Goal: Task Accomplishment & Management: Complete application form

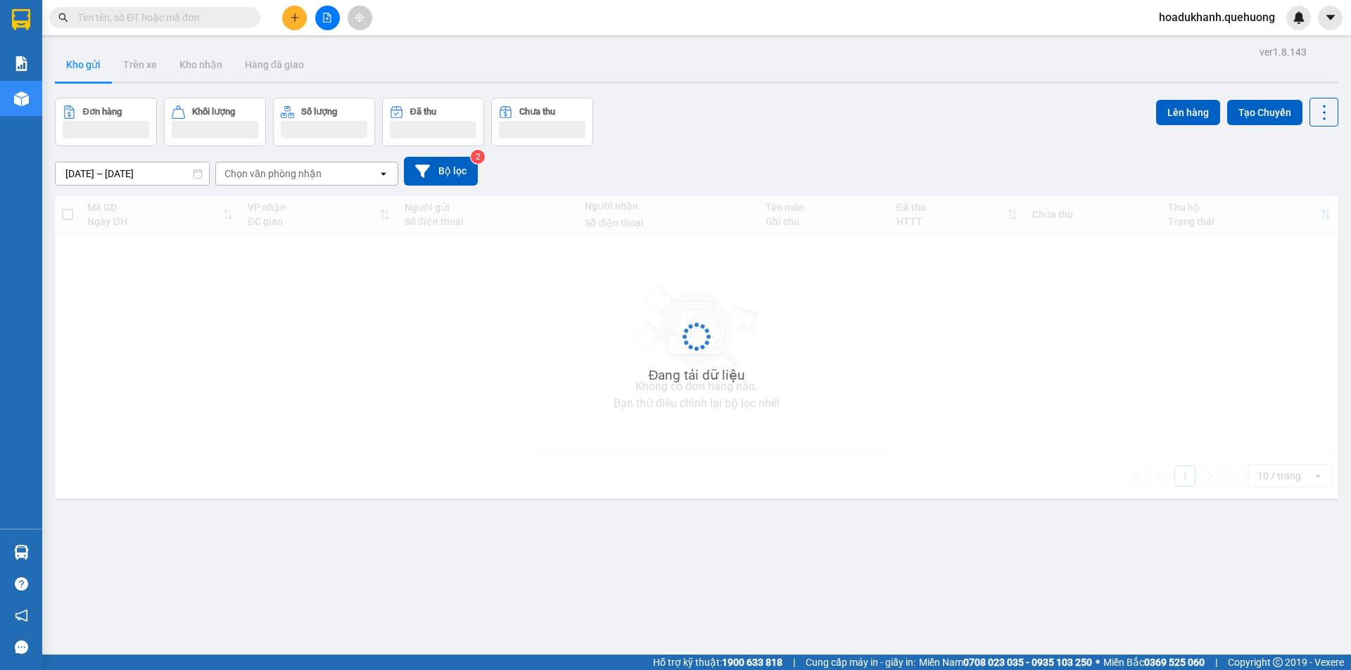
click at [180, 17] on input "text" at bounding box center [160, 17] width 166 height 15
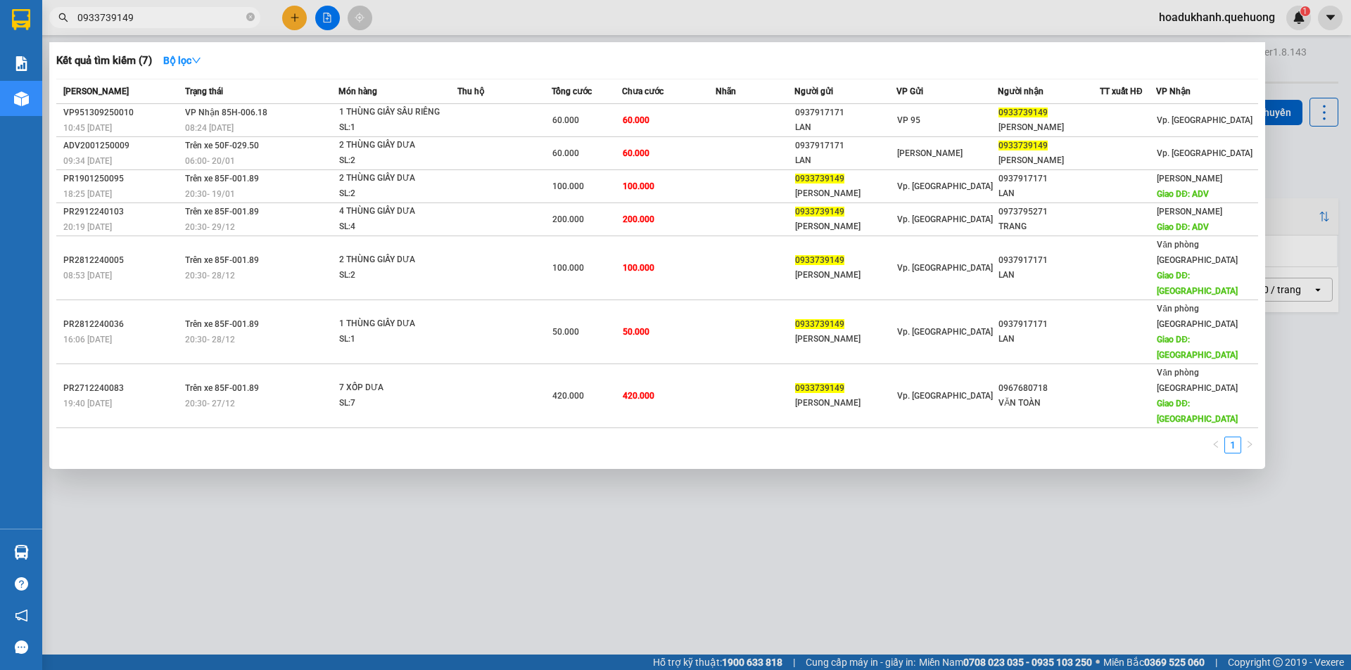
type input "0933739149"
click at [286, 20] on div at bounding box center [675, 335] width 1351 height 670
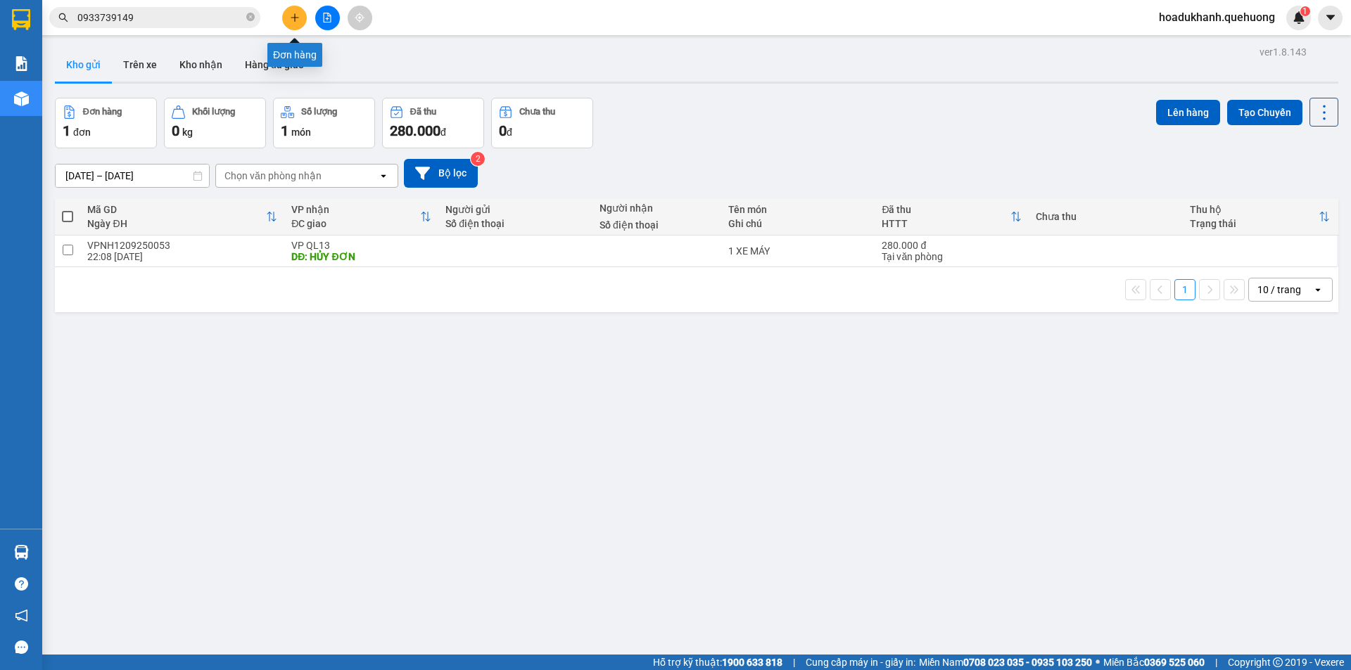
click at [288, 20] on button at bounding box center [294, 18] width 25 height 25
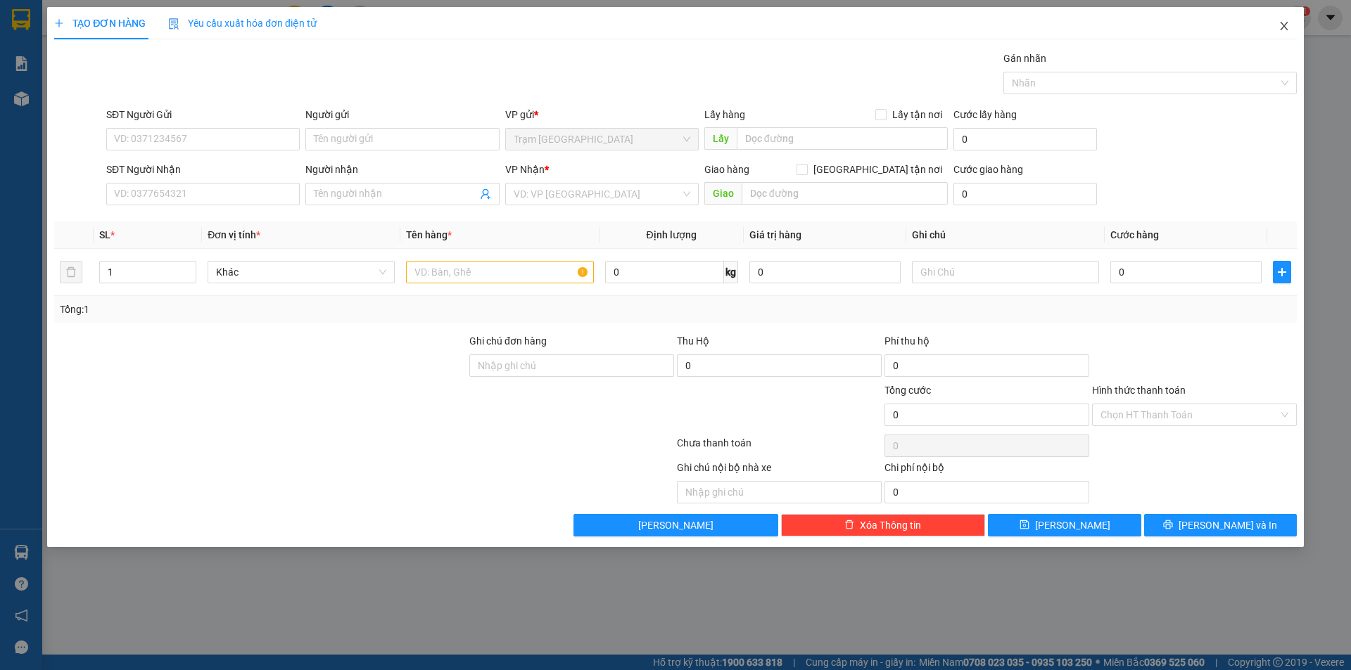
click at [1285, 24] on icon "close" at bounding box center [1283, 25] width 11 height 11
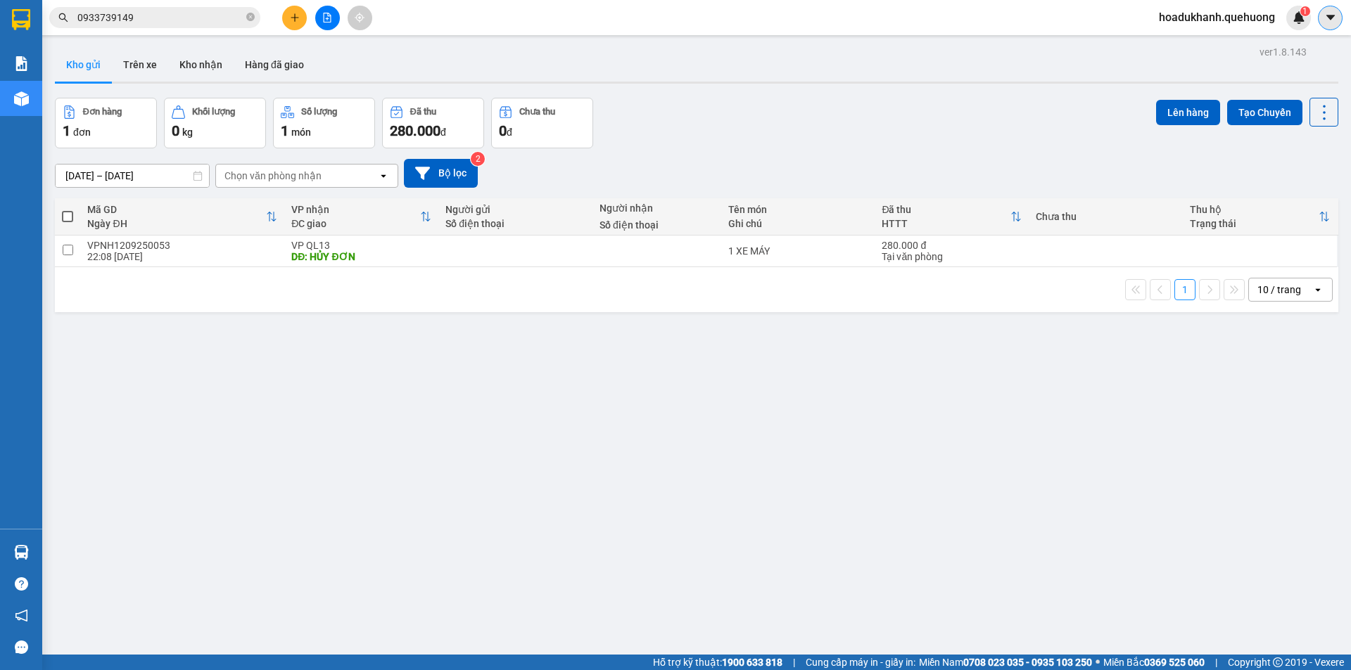
click at [1331, 16] on icon "caret-down" at bounding box center [1329, 17] width 8 height 5
click at [1218, 11] on span "hoadukhanh.quehuong" at bounding box center [1216, 17] width 139 height 18
click at [1206, 40] on span "Đăng xuất" at bounding box center [1222, 43] width 110 height 15
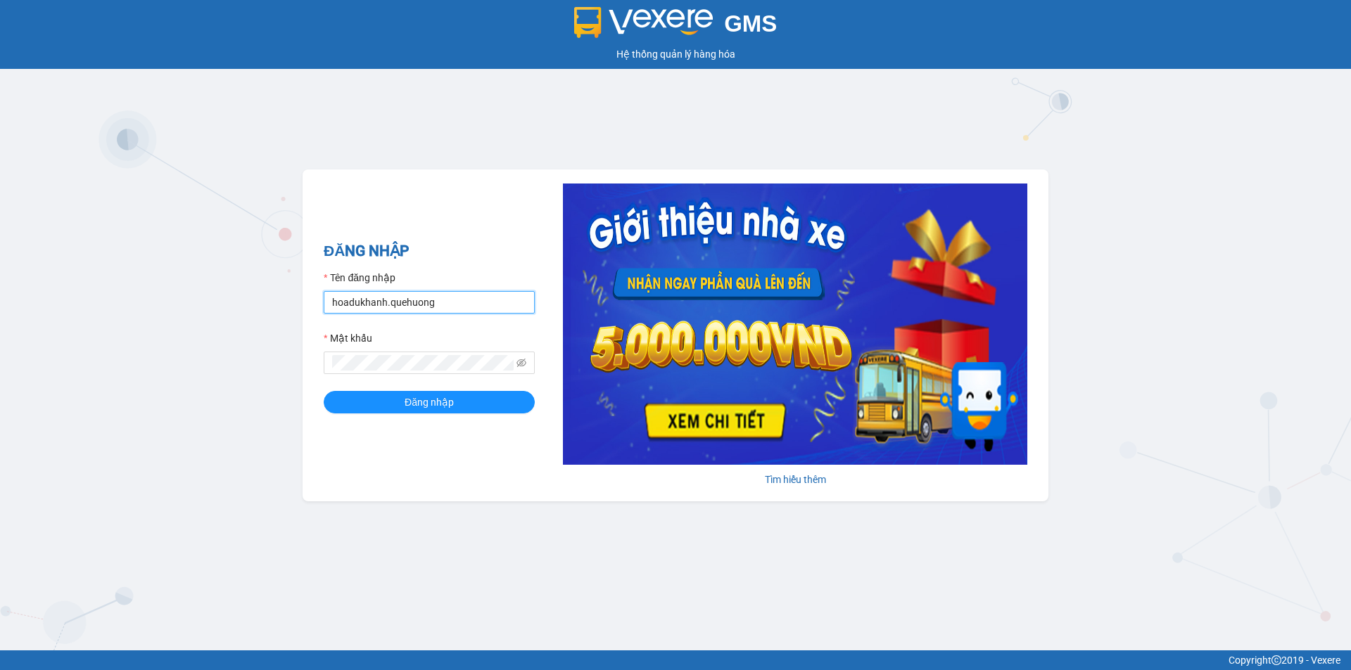
drag, startPoint x: 420, startPoint y: 291, endPoint x: 416, endPoint y: 305, distance: 14.7
click at [421, 292] on input "hoadukhanh.quehuong" at bounding box center [429, 302] width 211 height 23
type input "hanghoapr.quehuong"
click at [457, 403] on button "Đăng nhập" at bounding box center [429, 402] width 211 height 23
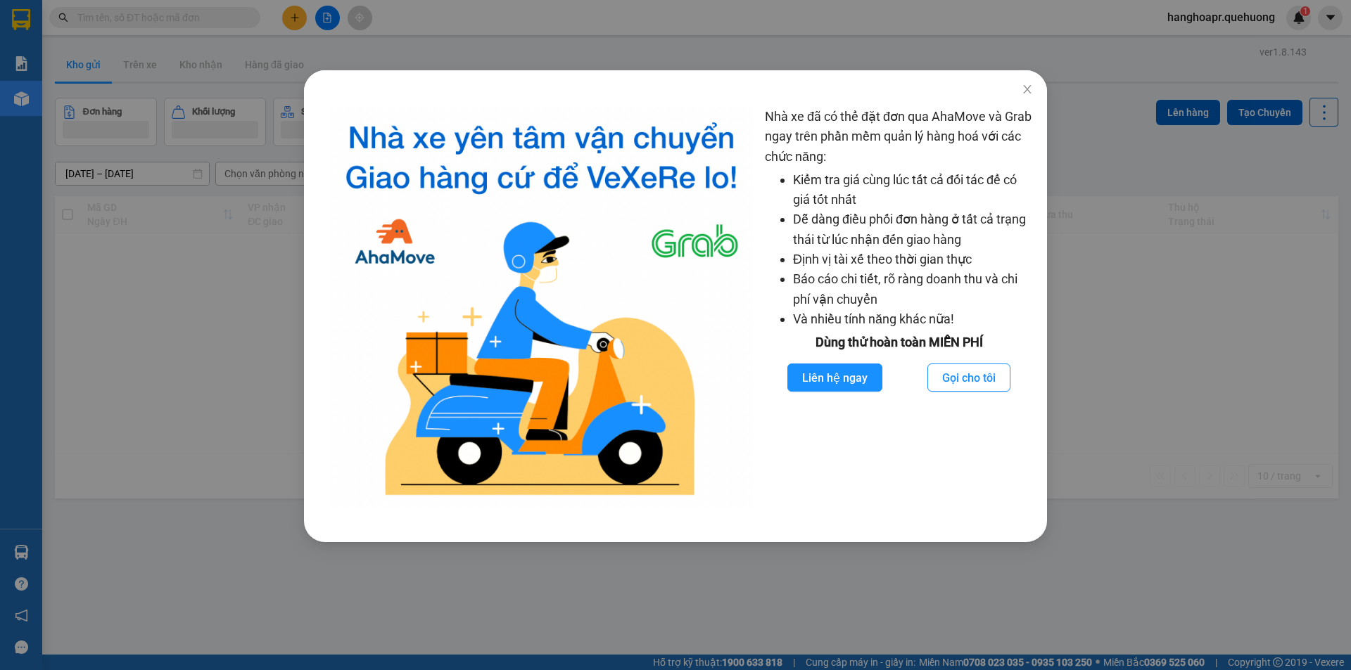
click at [274, 15] on div "Nhà xe đã có thể đặt đơn qua AhaMove và Grab ngay trên phần mềm quản lý hàng ho…" at bounding box center [675, 335] width 1351 height 670
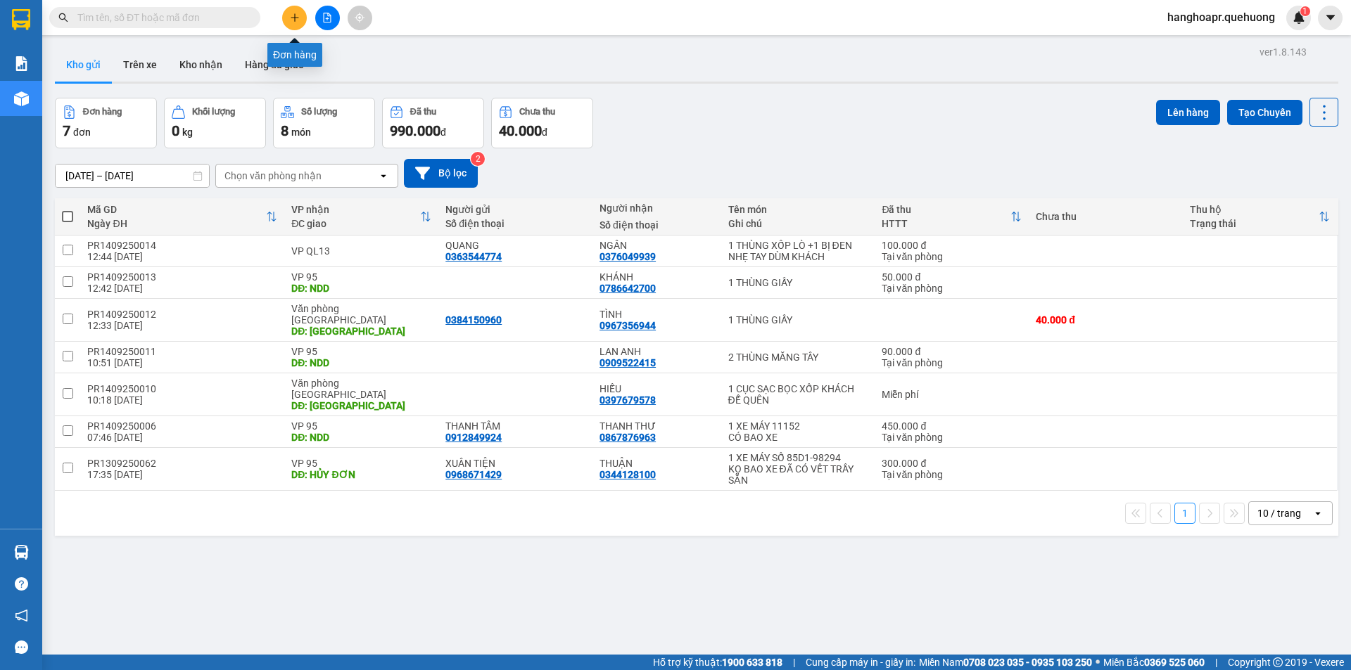
click at [299, 17] on icon "plus" at bounding box center [295, 18] width 10 height 10
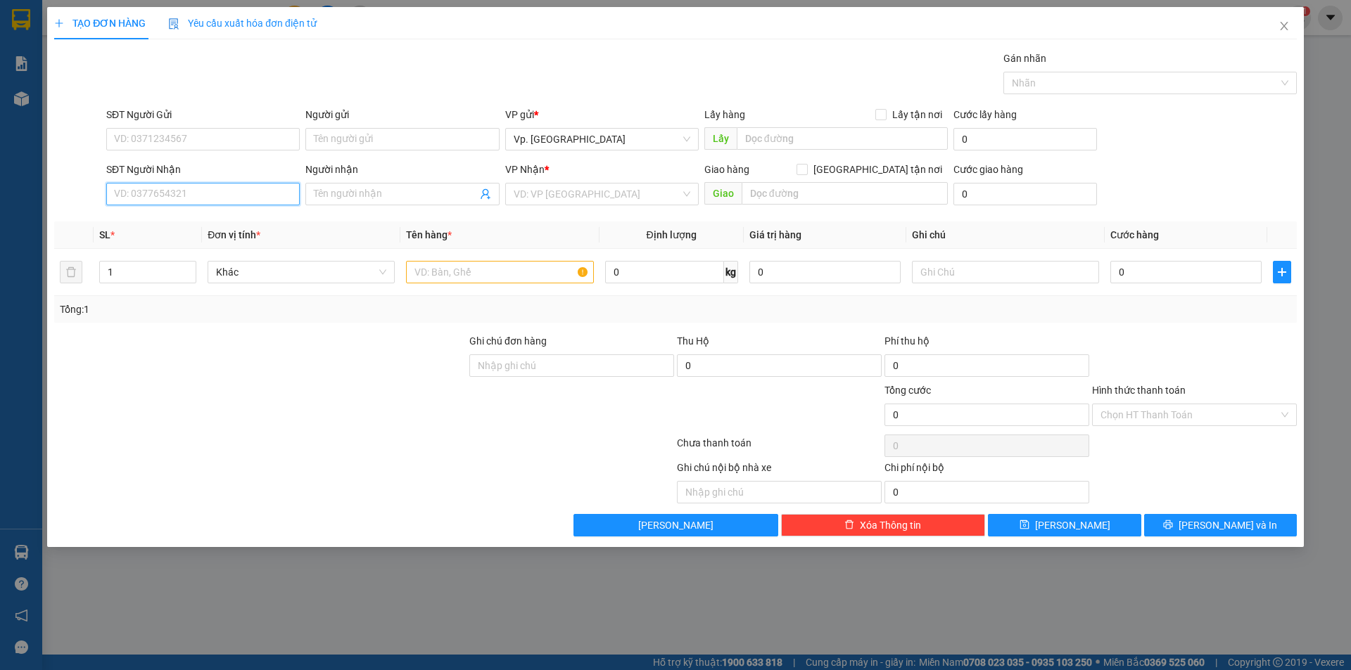
click at [205, 186] on input "SĐT Người Nhận" at bounding box center [202, 194] width 193 height 23
click at [186, 223] on div "0907624735 - LUÂN" at bounding box center [203, 222] width 177 height 15
type input "0907624735"
type input "LUÂN"
type input "TÂN PHÚ"
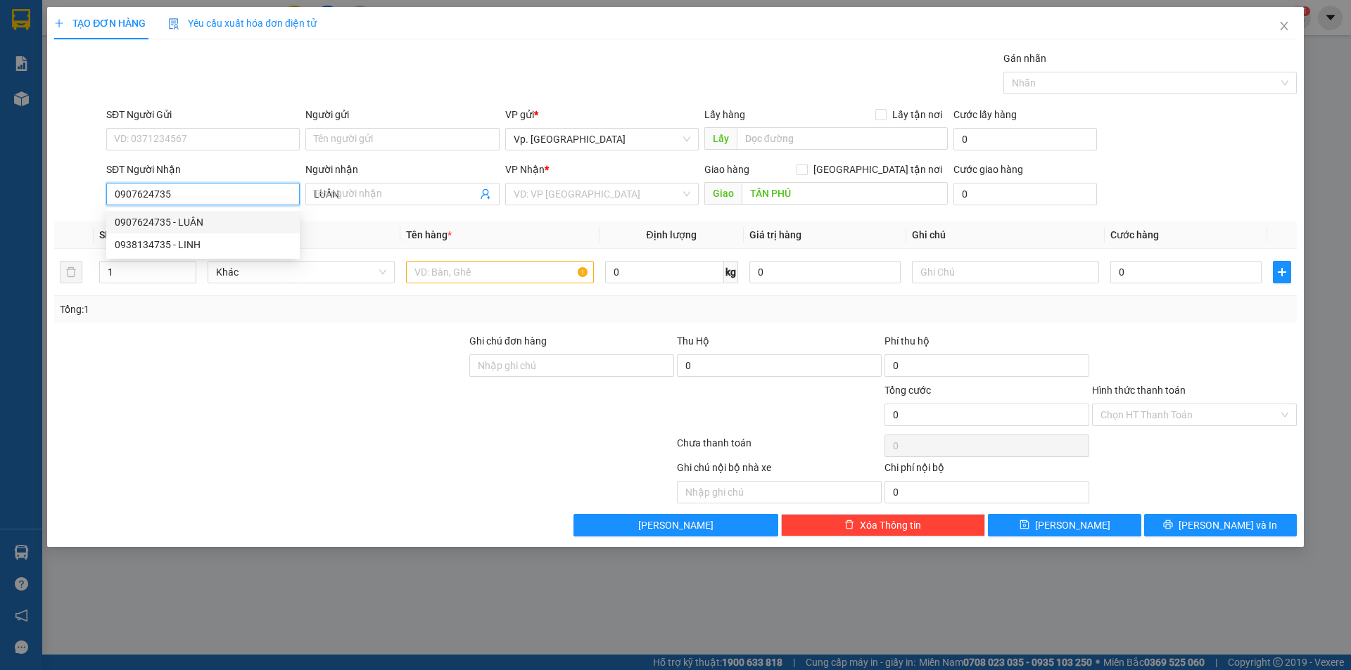
type input "180.000"
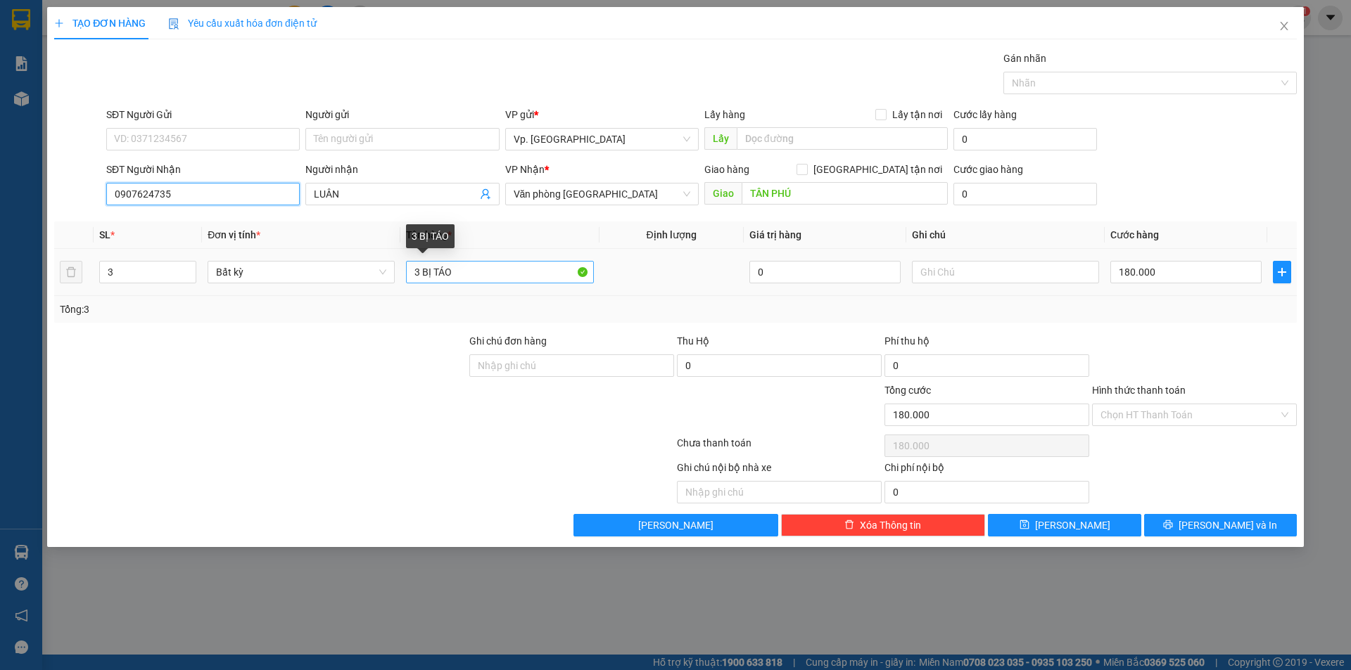
type input "0907624735"
click at [487, 271] on input "3 BỊ TÁO" at bounding box center [499, 272] width 187 height 23
drag, startPoint x: 487, startPoint y: 271, endPoint x: 328, endPoint y: 281, distance: 160.0
click at [328, 281] on tr "3 Bất kỳ 3 BỊ TÁO 0 180.000" at bounding box center [675, 272] width 1242 height 47
type input "2"
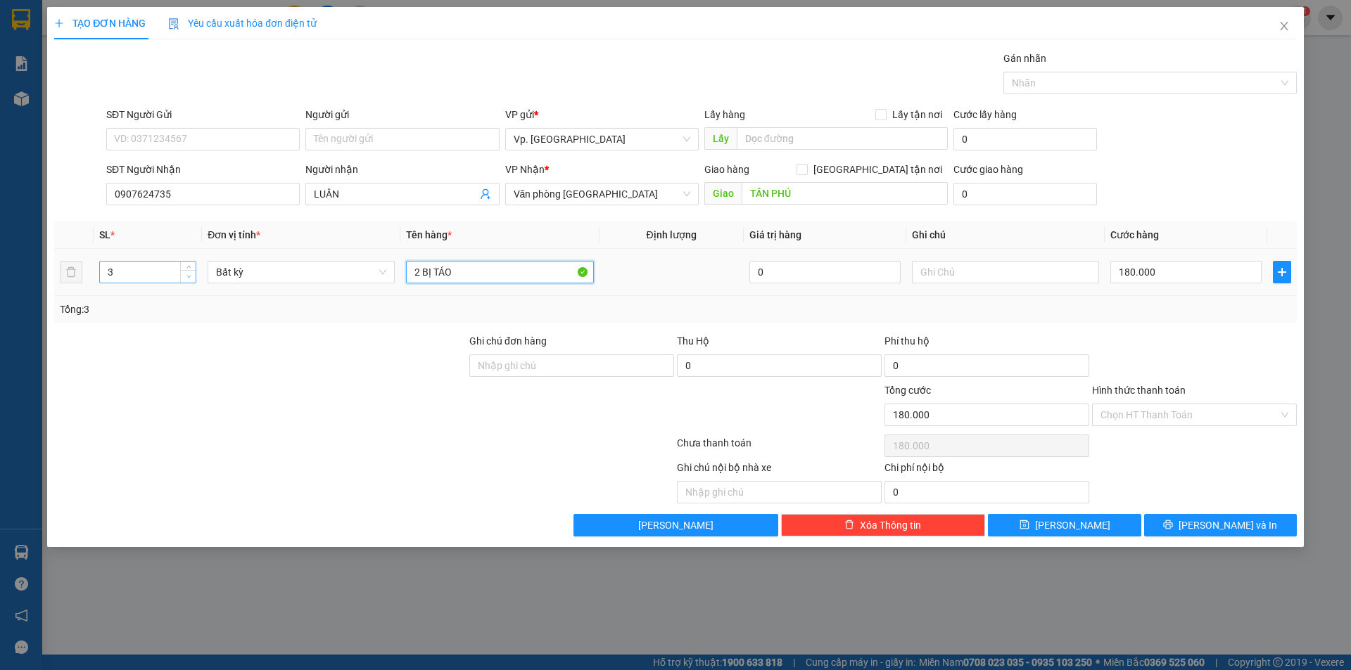
type input "2 BỊ TÁO"
type input "2"
click at [180, 270] on span "Decrease Value" at bounding box center [187, 276] width 15 height 13
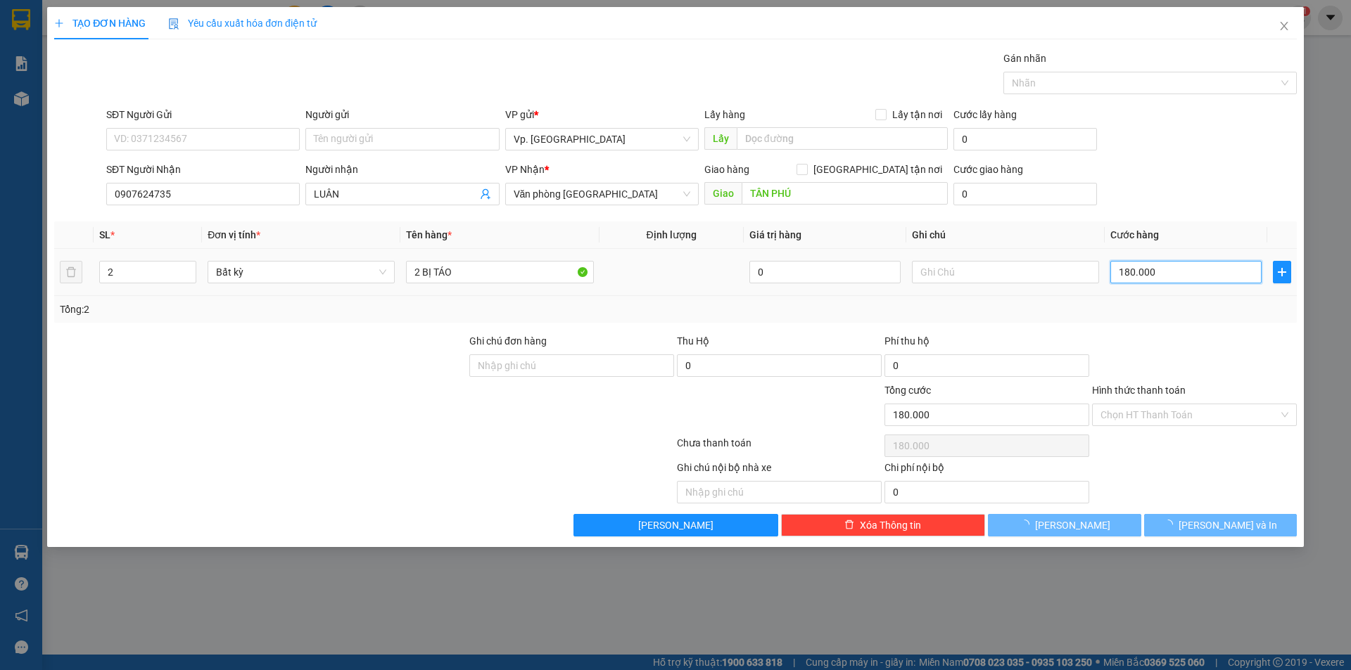
click at [1160, 274] on input "180.000" at bounding box center [1185, 272] width 151 height 23
type input "0"
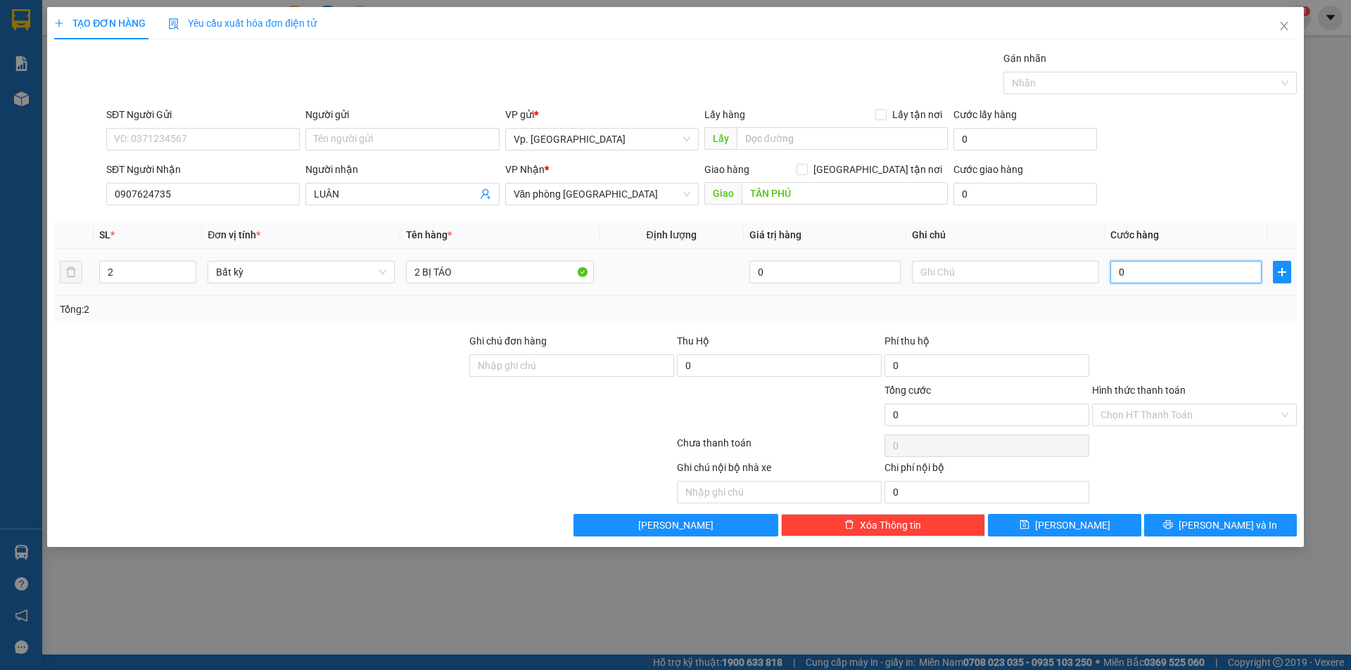
type input "1"
type input "01"
type input "12"
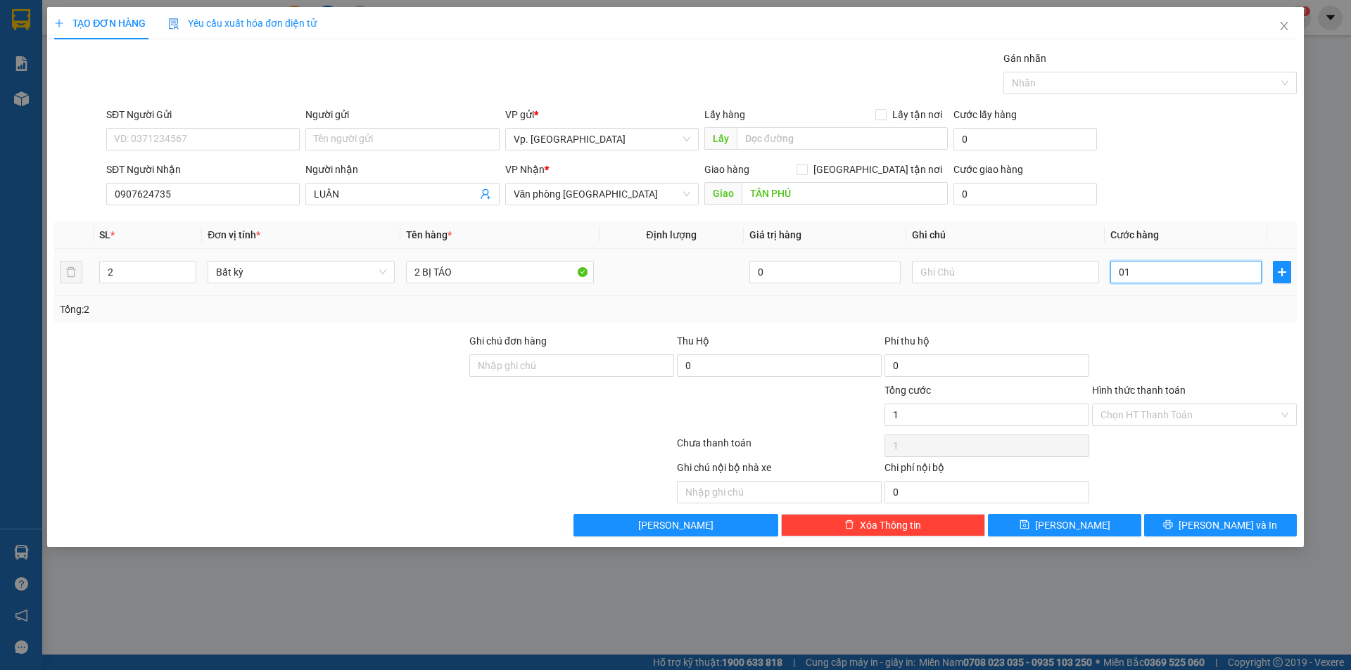
type input "012"
type input "120"
type input "0.120"
type input "120.000"
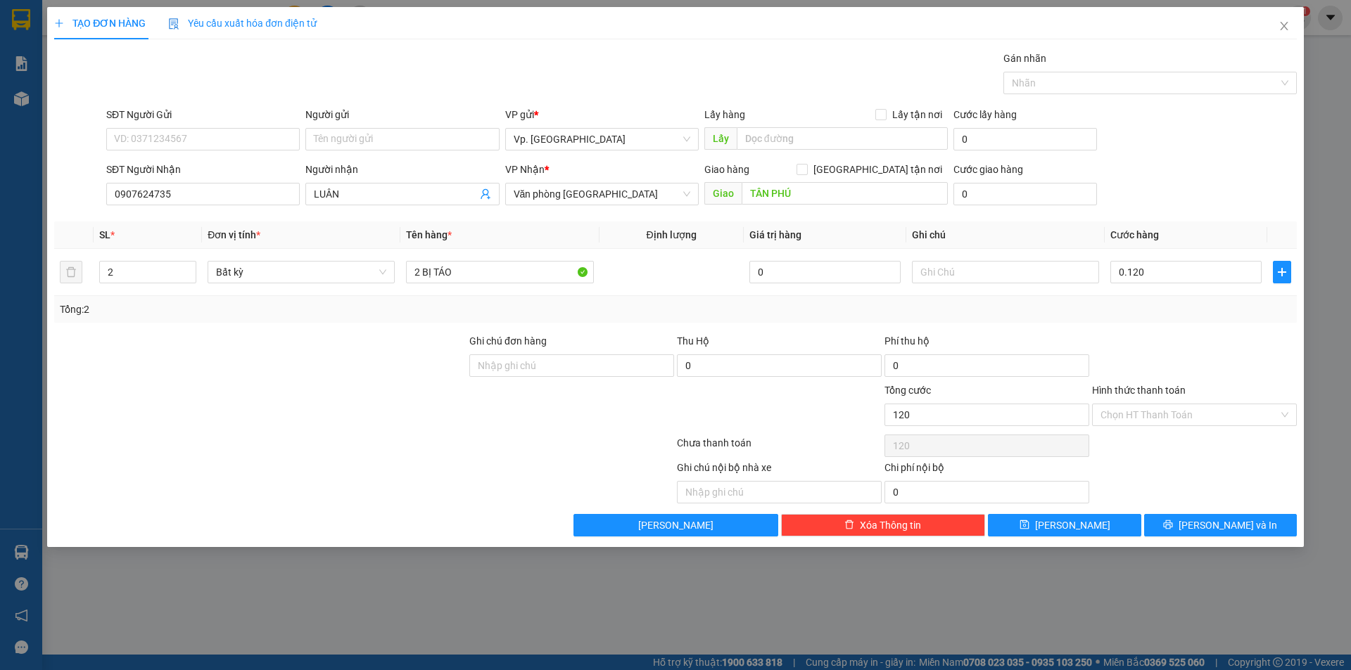
type input "120.000"
click at [1194, 336] on div at bounding box center [1194, 357] width 208 height 49
click at [1176, 419] on input "Hình thức thanh toán" at bounding box center [1189, 414] width 178 height 21
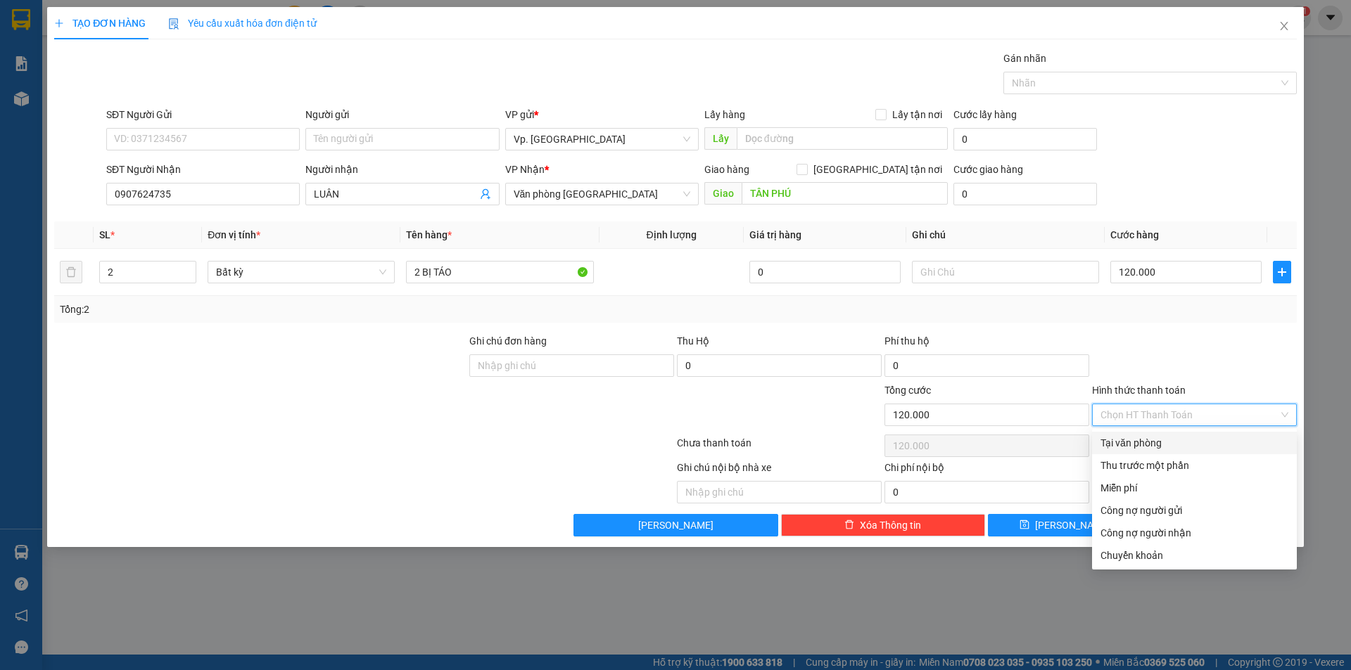
click at [1170, 447] on div "Tại văn phòng" at bounding box center [1194, 442] width 188 height 15
type input "0"
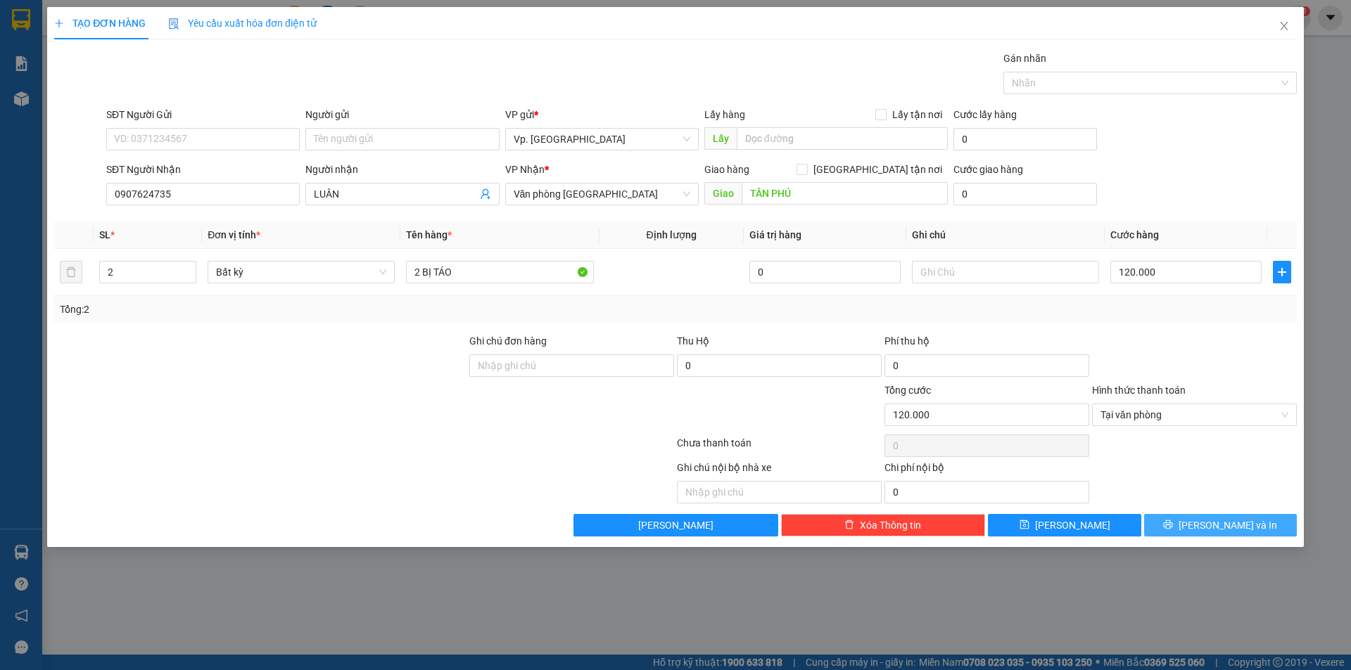
click at [1218, 528] on span "[PERSON_NAME] và In" at bounding box center [1227, 525] width 98 height 15
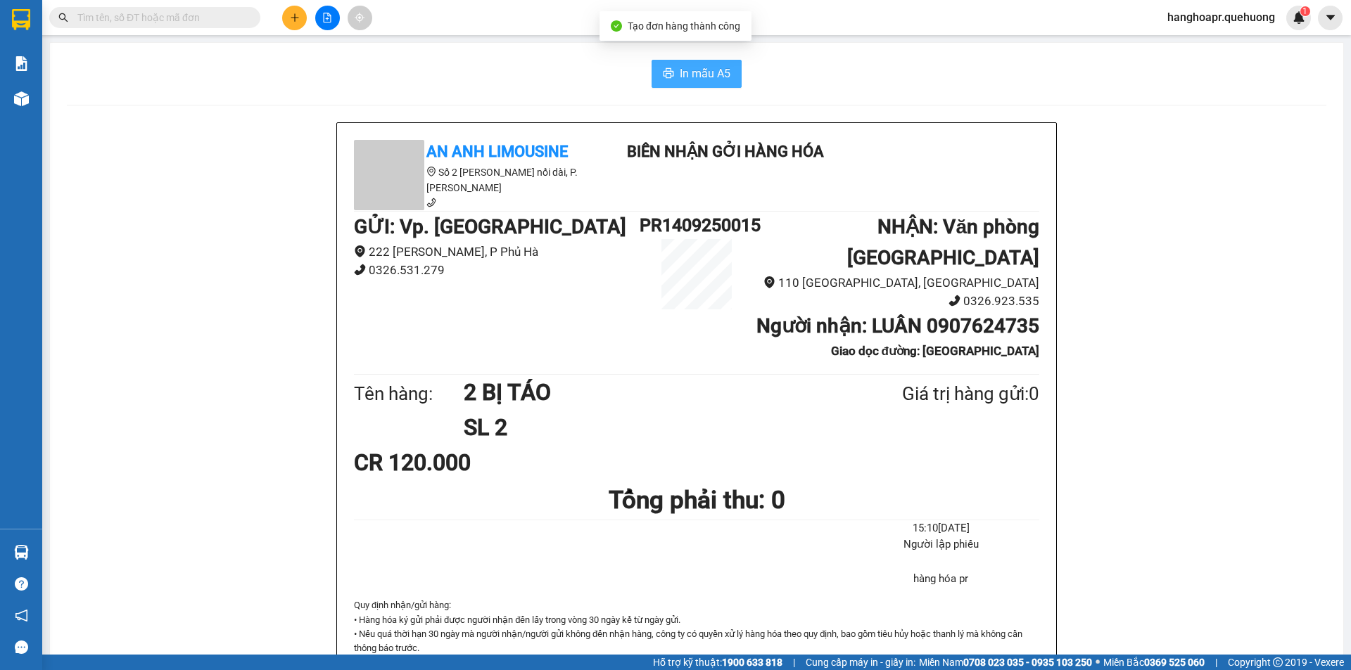
click at [700, 87] on button "In mẫu A5" at bounding box center [696, 74] width 90 height 28
click at [292, 15] on icon "plus" at bounding box center [295, 18] width 10 height 10
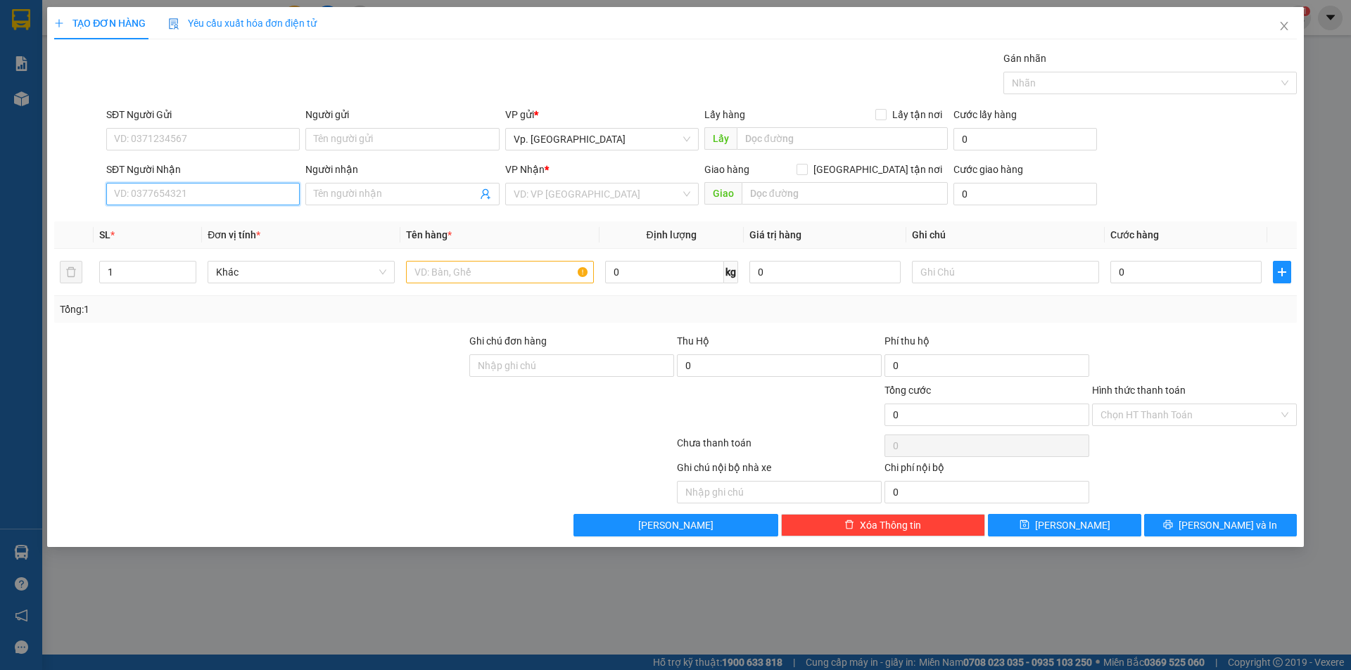
click at [234, 191] on input "SĐT Người Nhận" at bounding box center [202, 194] width 193 height 23
type input "0971602130"
click at [227, 220] on div "0971602130 - NHI" at bounding box center [203, 222] width 177 height 15
type input "NHI"
type input "ĐỒNG MÉ"
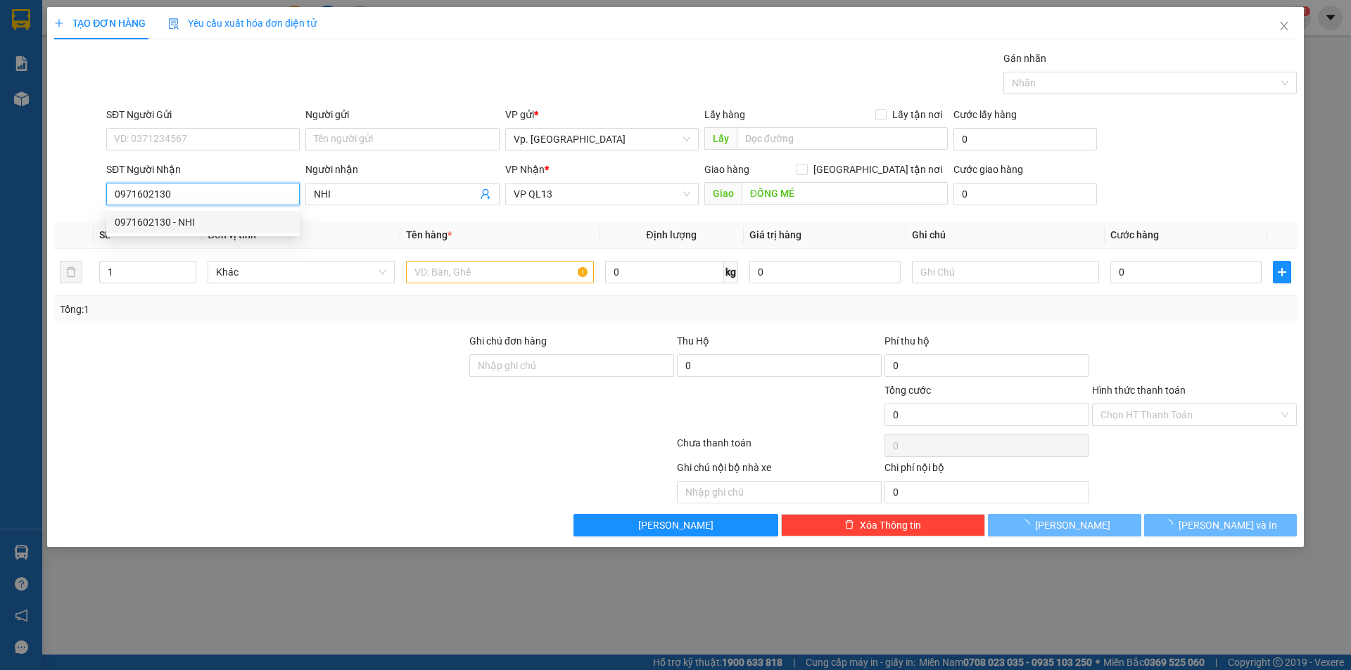
type input "80.000"
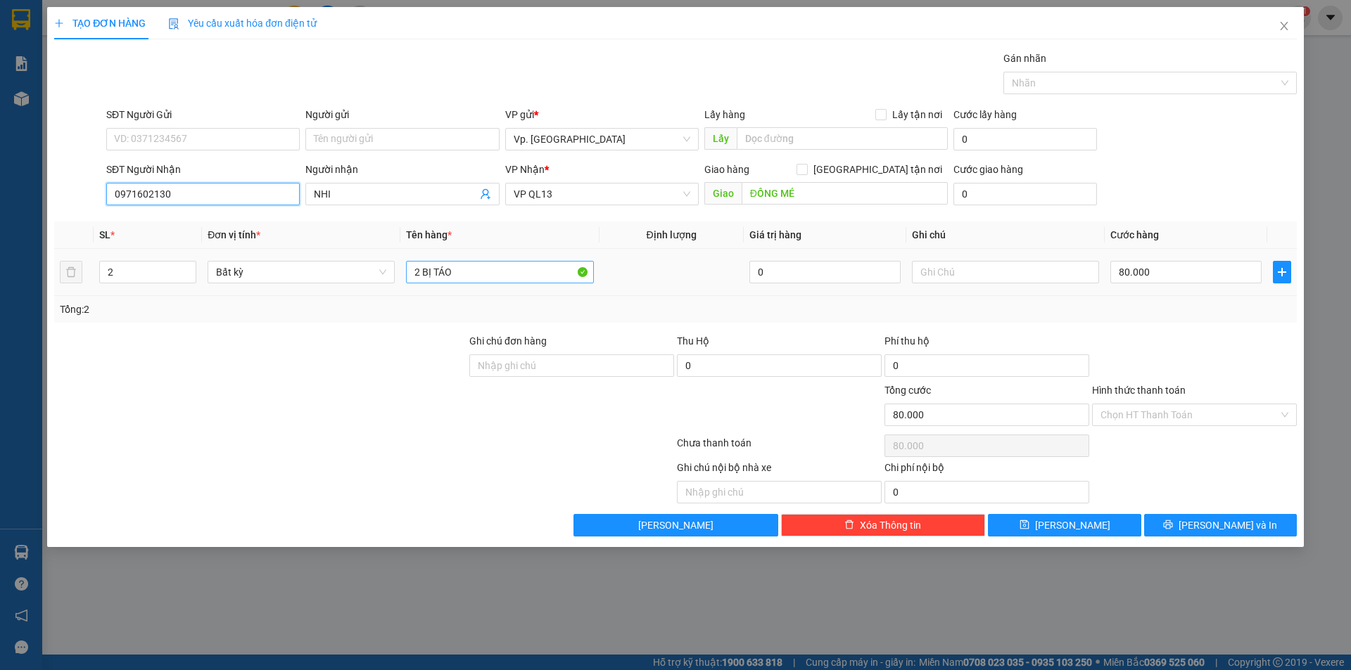
type input "0971602130"
drag, startPoint x: 471, startPoint y: 272, endPoint x: 381, endPoint y: 291, distance: 92.7
click at [381, 291] on tr "2 Bất kỳ 2 BỊ TÁO 0 80.000" at bounding box center [675, 272] width 1242 height 47
type input "1 THÙNG NHO"
click at [122, 267] on input "2" at bounding box center [148, 272] width 96 height 21
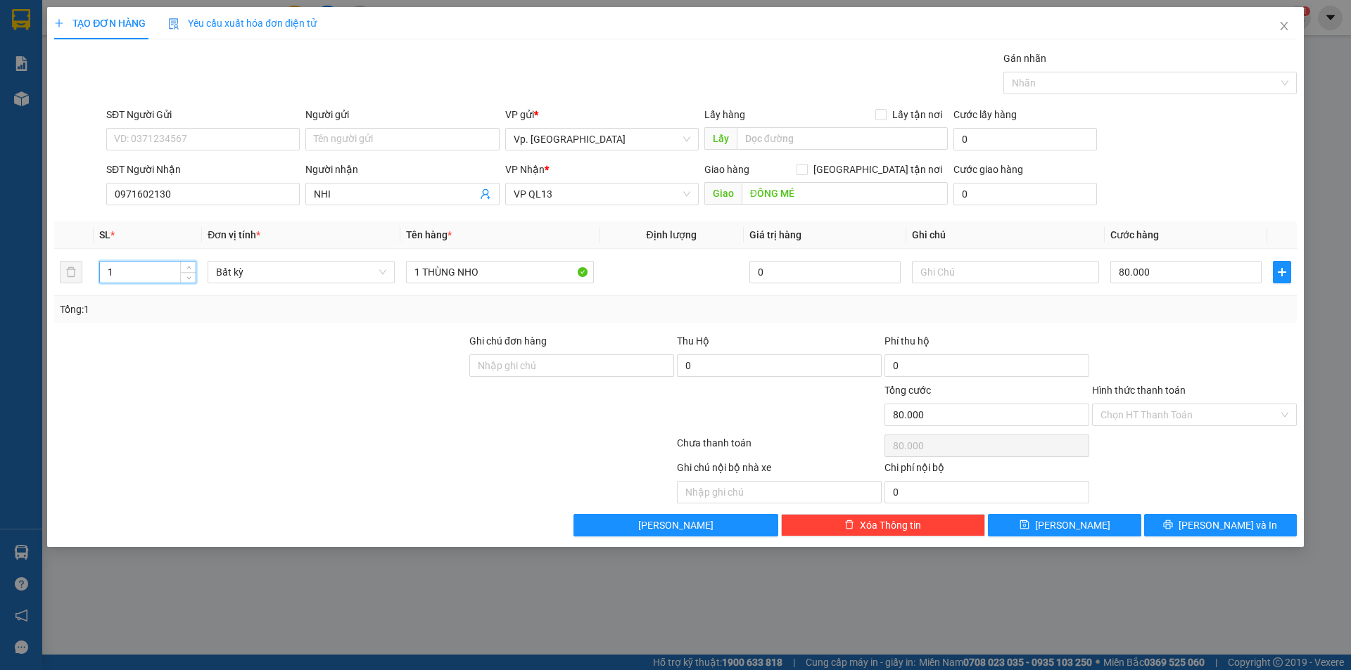
type input "1"
click at [151, 440] on div at bounding box center [364, 446] width 623 height 28
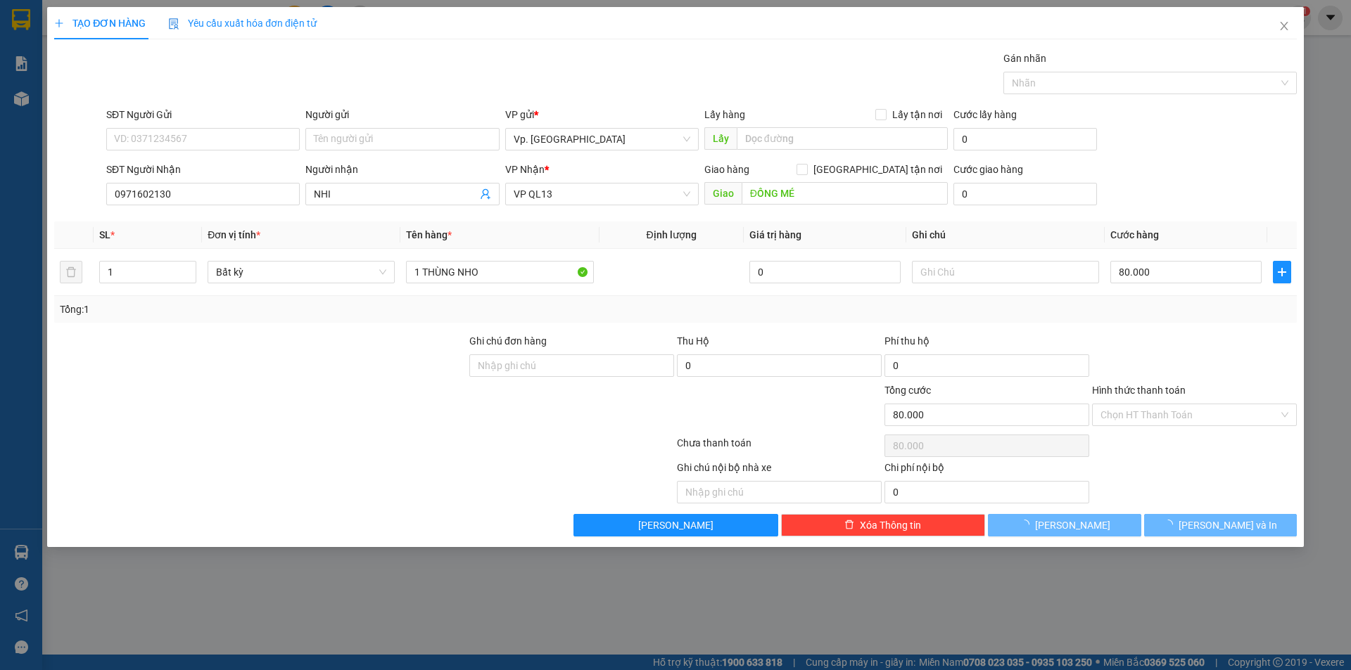
type input "0"
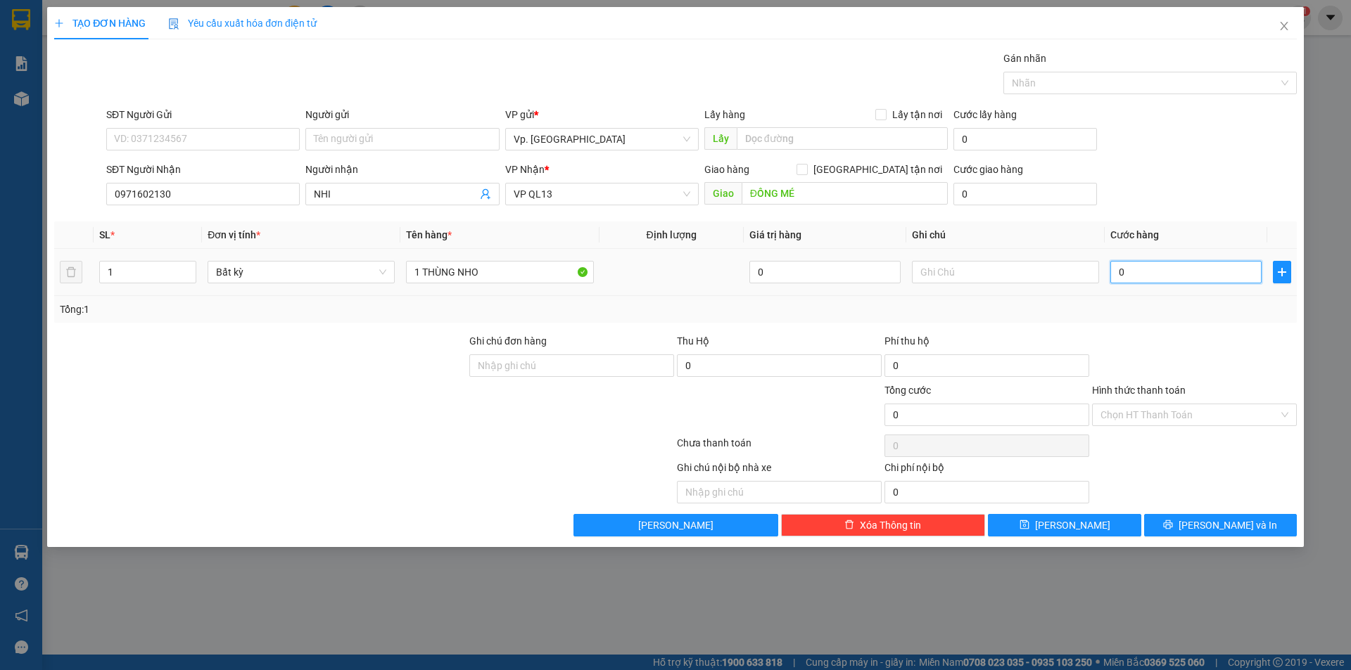
click at [1165, 272] on input "0" at bounding box center [1185, 272] width 151 height 23
type input "4"
type input "40"
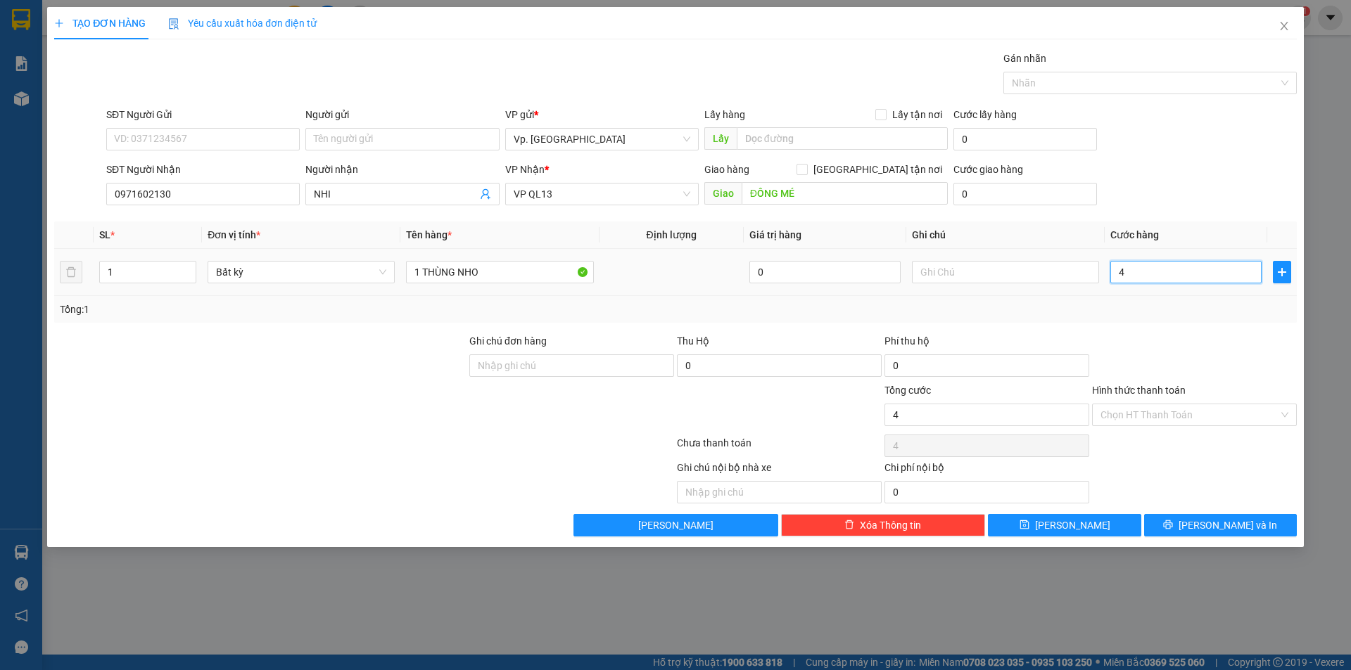
type input "40"
type input "40.000"
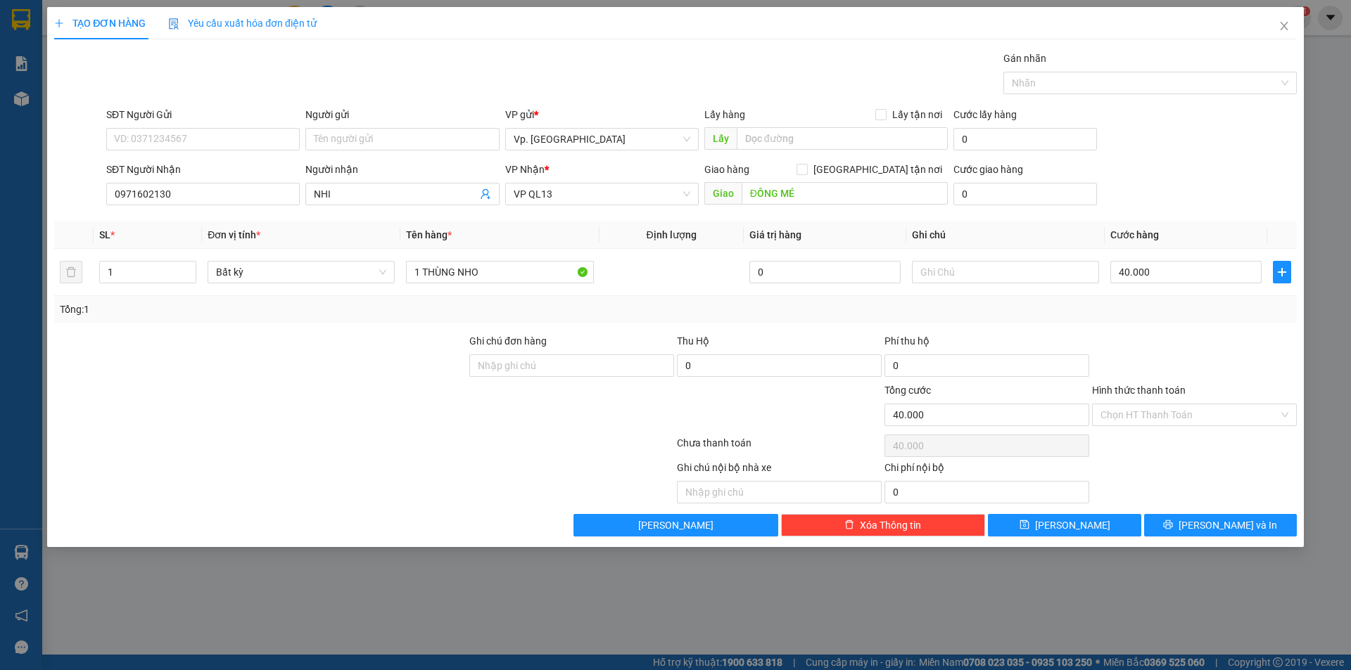
click at [1142, 366] on div at bounding box center [1194, 357] width 208 height 49
click at [1173, 526] on icon "printer" at bounding box center [1167, 525] width 9 height 9
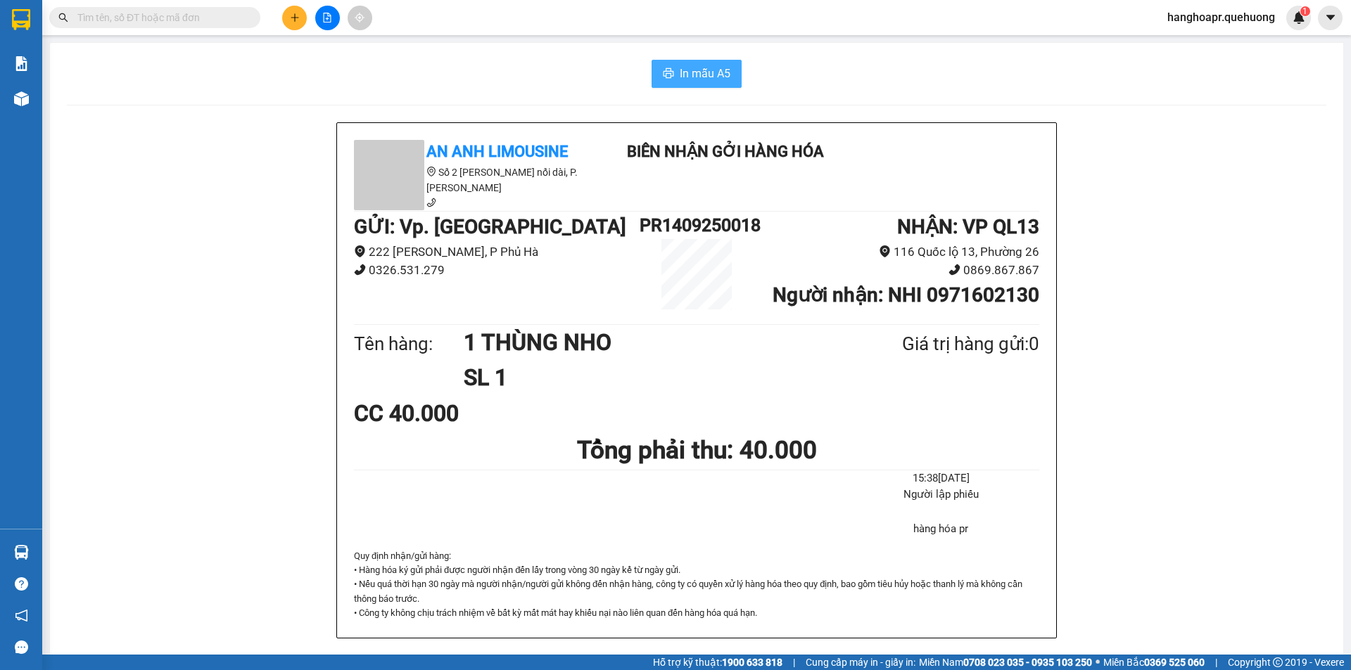
click at [679, 75] on span "In mẫu A5" at bounding box center [704, 74] width 51 height 18
